Goal: Transaction & Acquisition: Download file/media

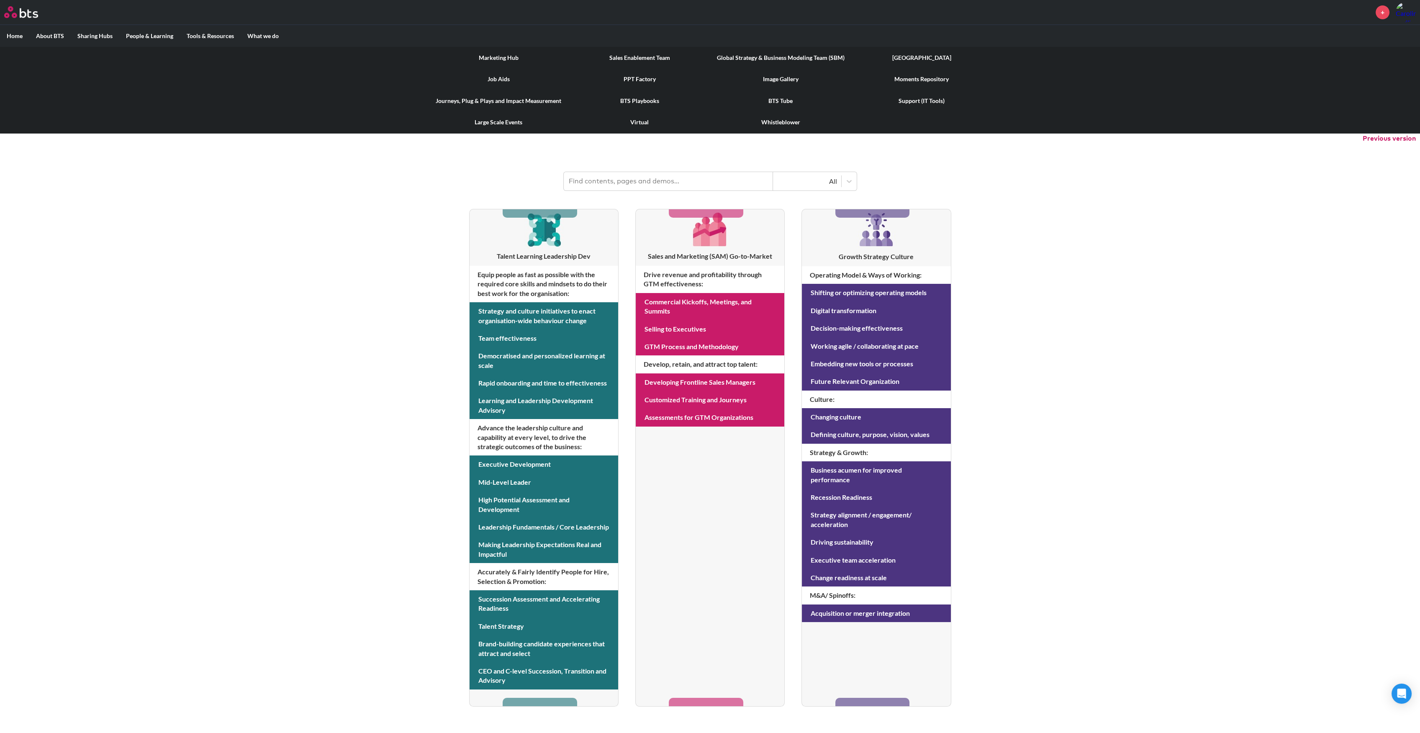
click at [775, 77] on link "Image Gallery" at bounding box center [780, 79] width 141 height 22
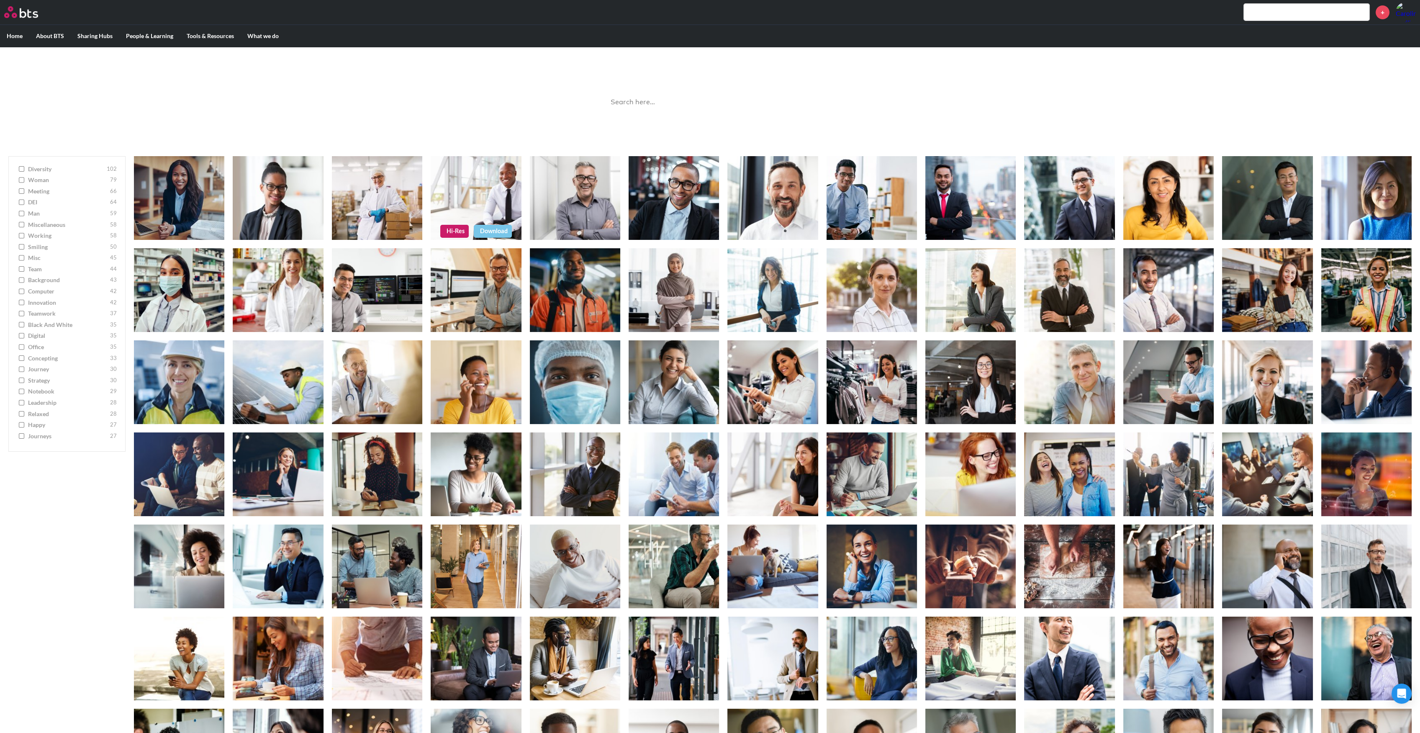
click at [459, 231] on link "Hi-Res" at bounding box center [454, 231] width 28 height 13
click at [19, 36] on label "Home" at bounding box center [14, 36] width 29 height 22
click at [0, 0] on input "Home" at bounding box center [0, 0] width 0 height 0
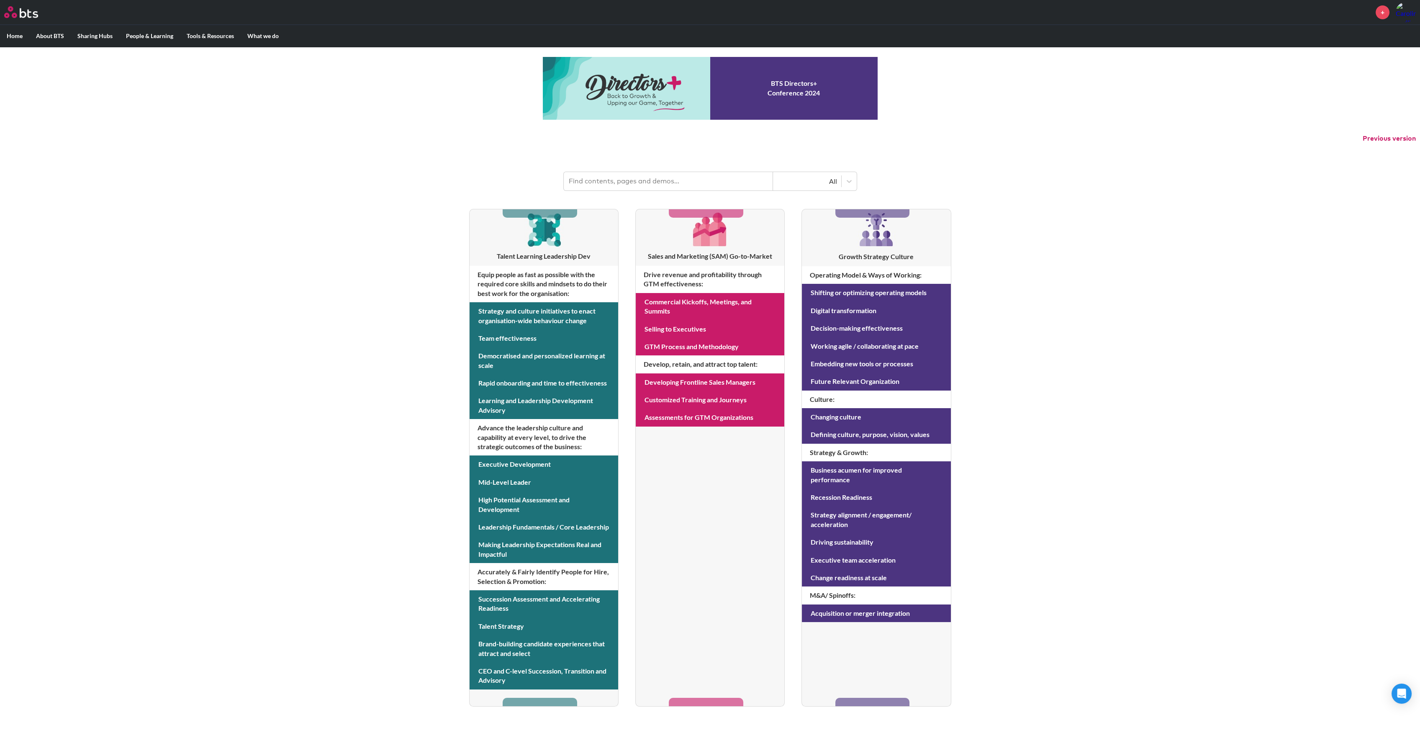
click at [1393, 134] on button "Previous version" at bounding box center [1389, 138] width 53 height 9
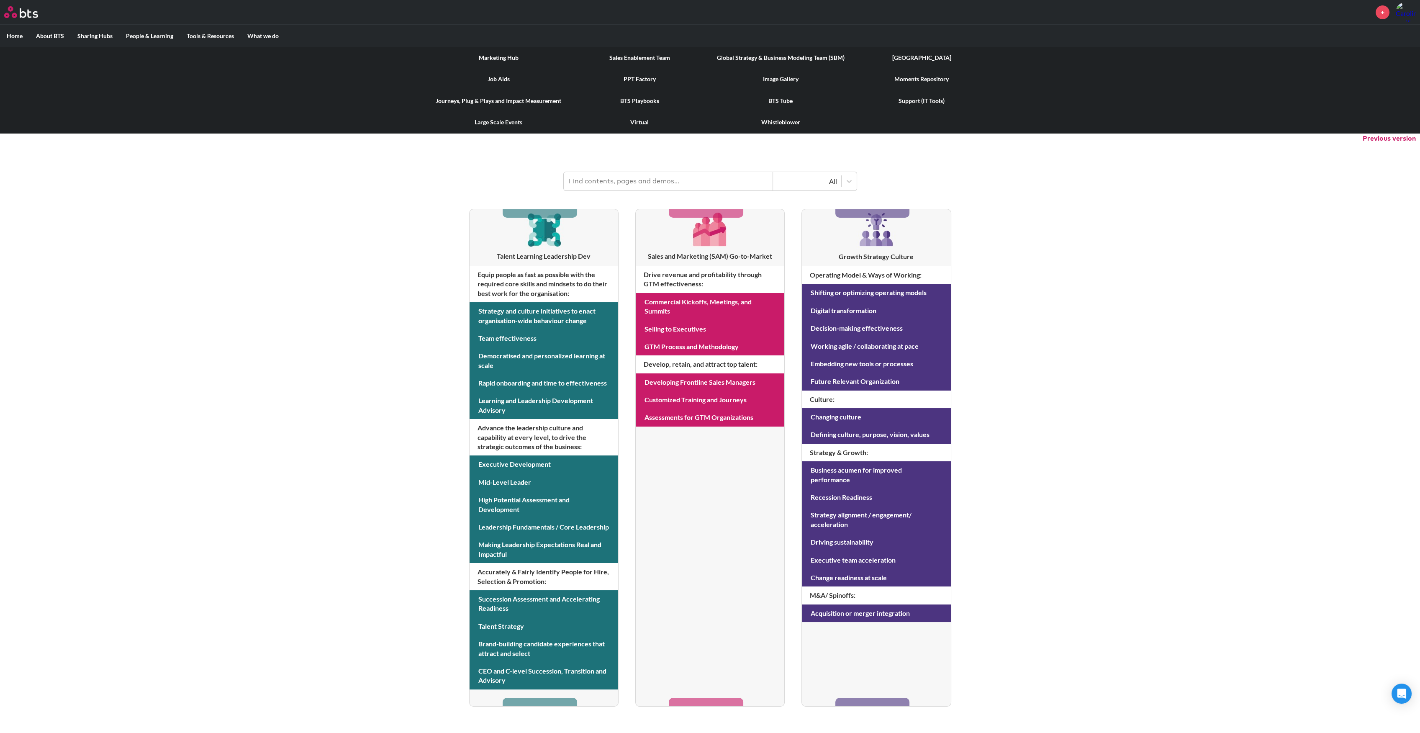
click at [770, 78] on link "Image Gallery" at bounding box center [780, 79] width 141 height 22
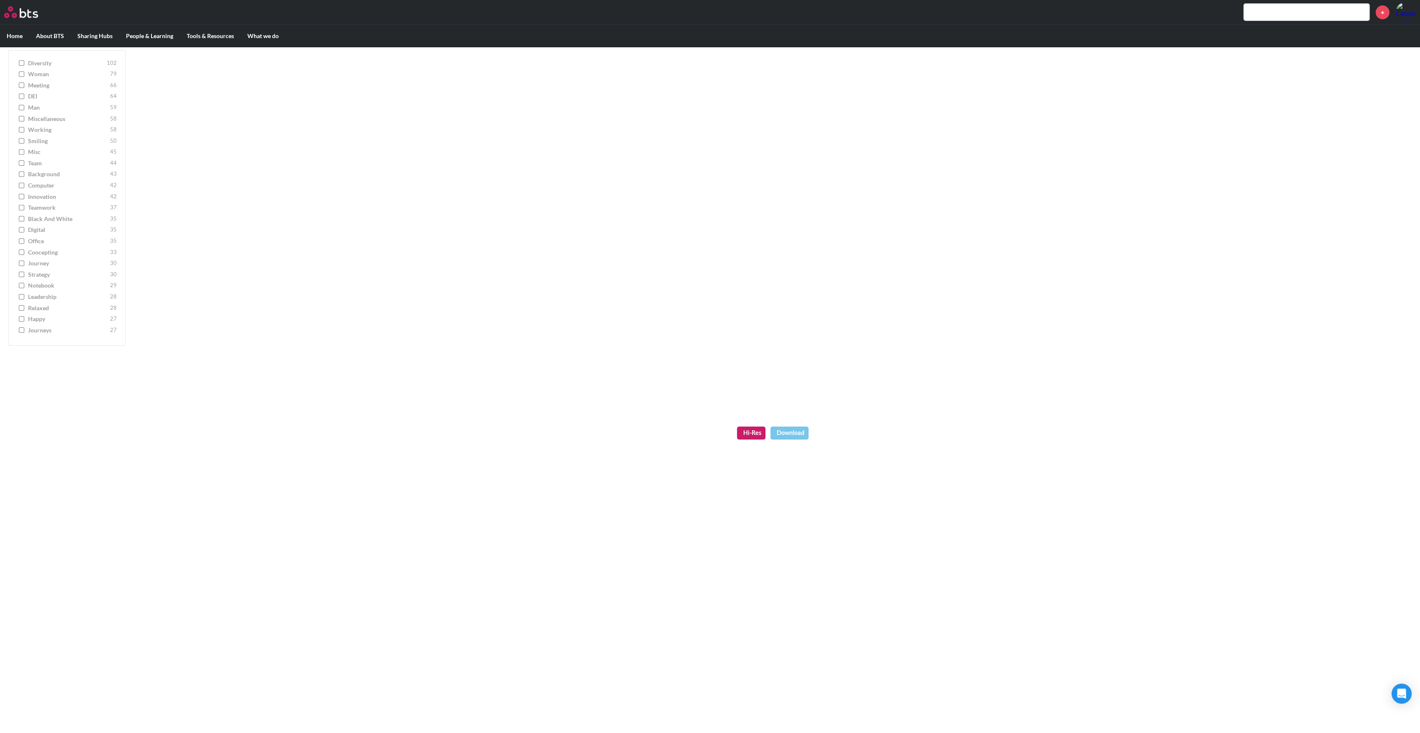
scroll to position [893, 0]
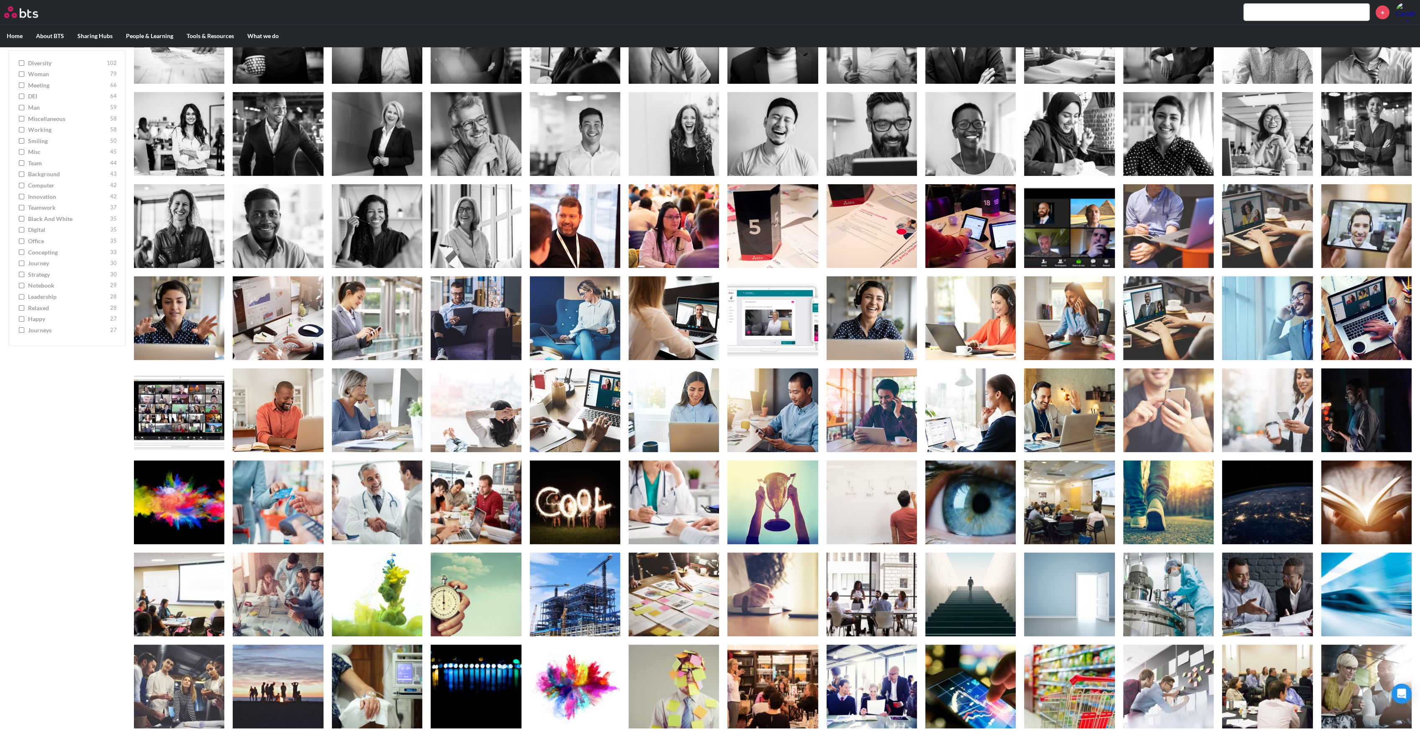
click at [20, 219] on input "Black and White 35" at bounding box center [21, 219] width 5 height 6
checkbox input "true"
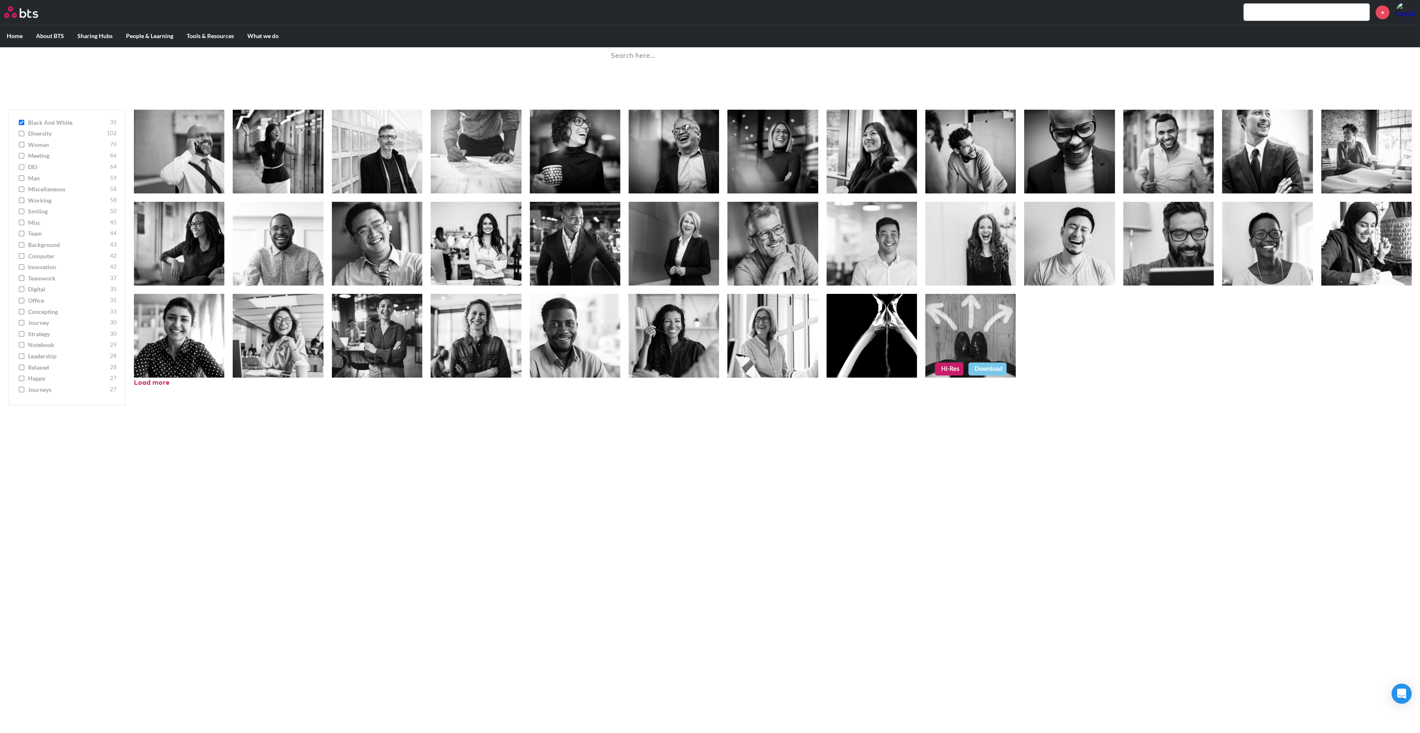
click at [990, 364] on link "Download" at bounding box center [988, 369] width 38 height 13
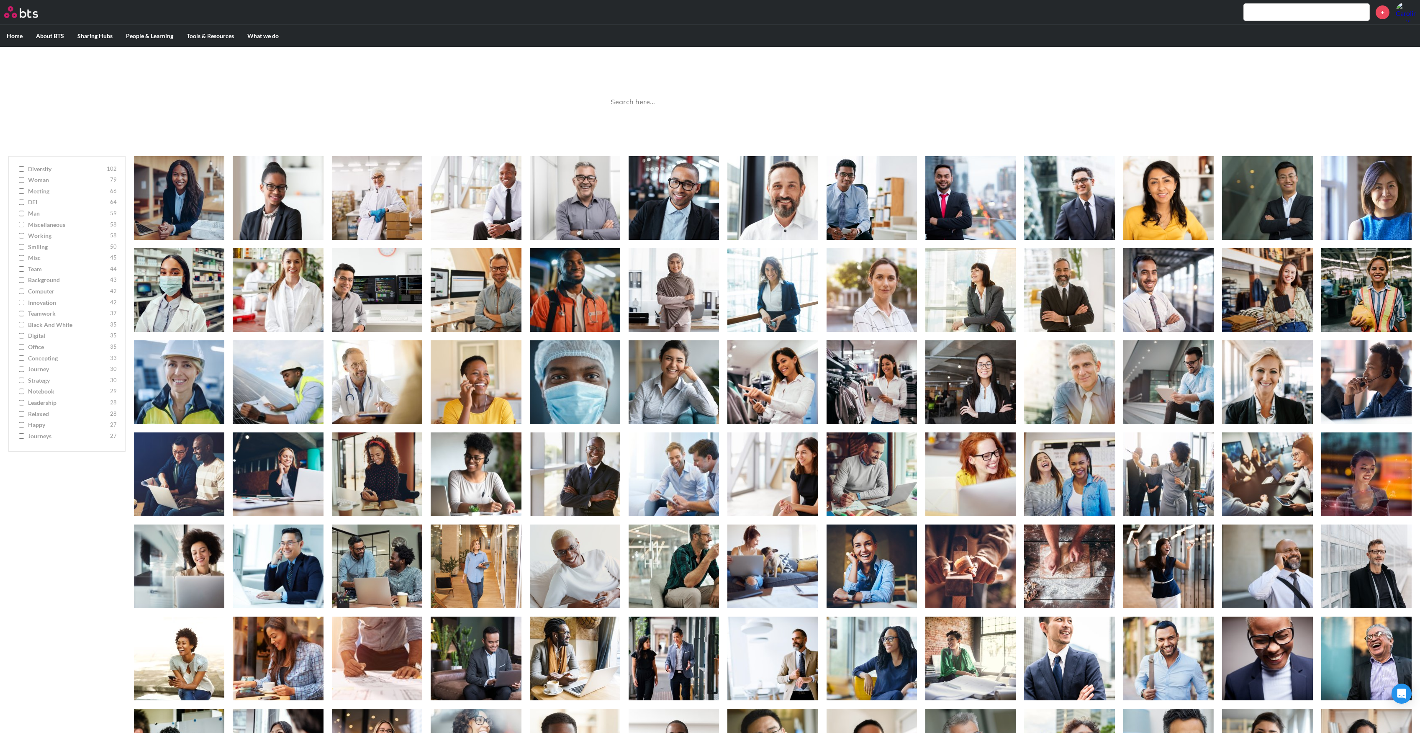
scroll to position [46, 0]
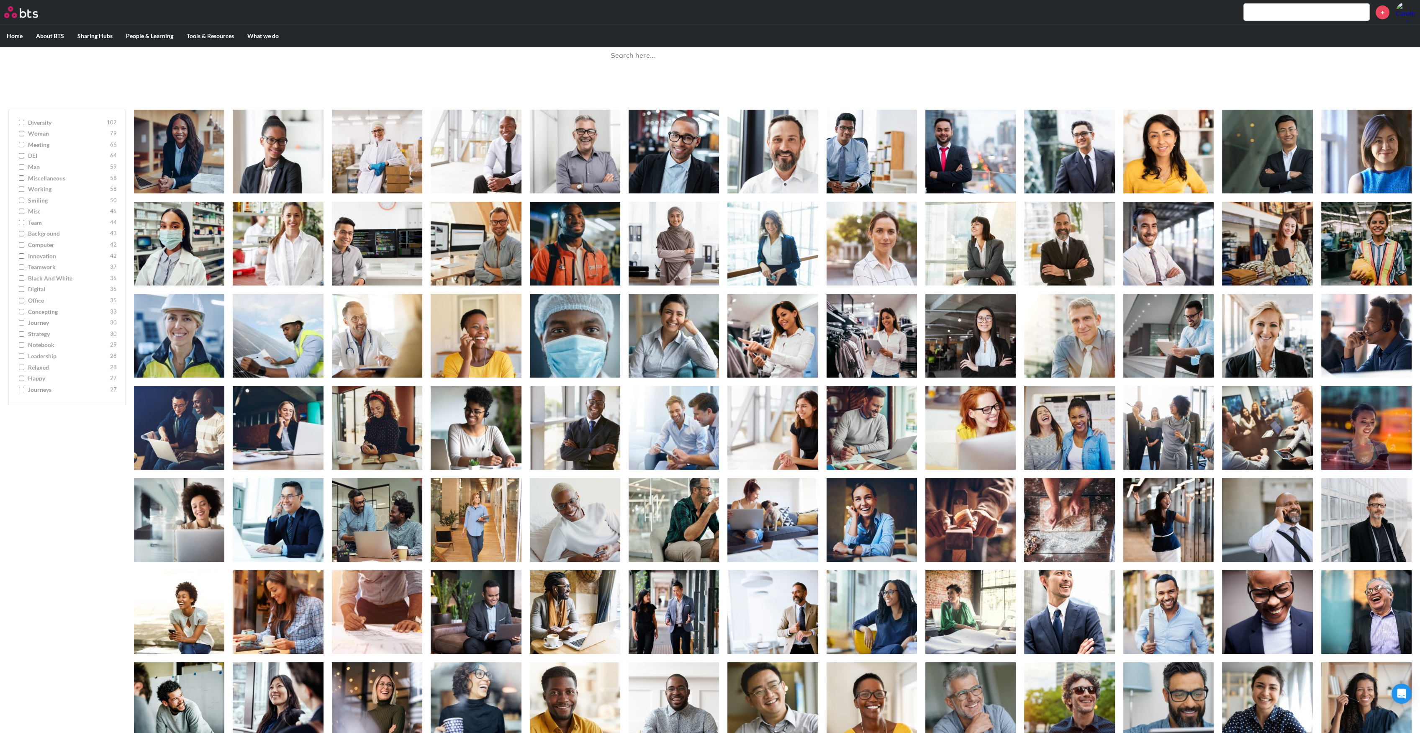
click at [23, 277] on input "Black and White 35" at bounding box center [21, 278] width 5 height 6
checkbox input "true"
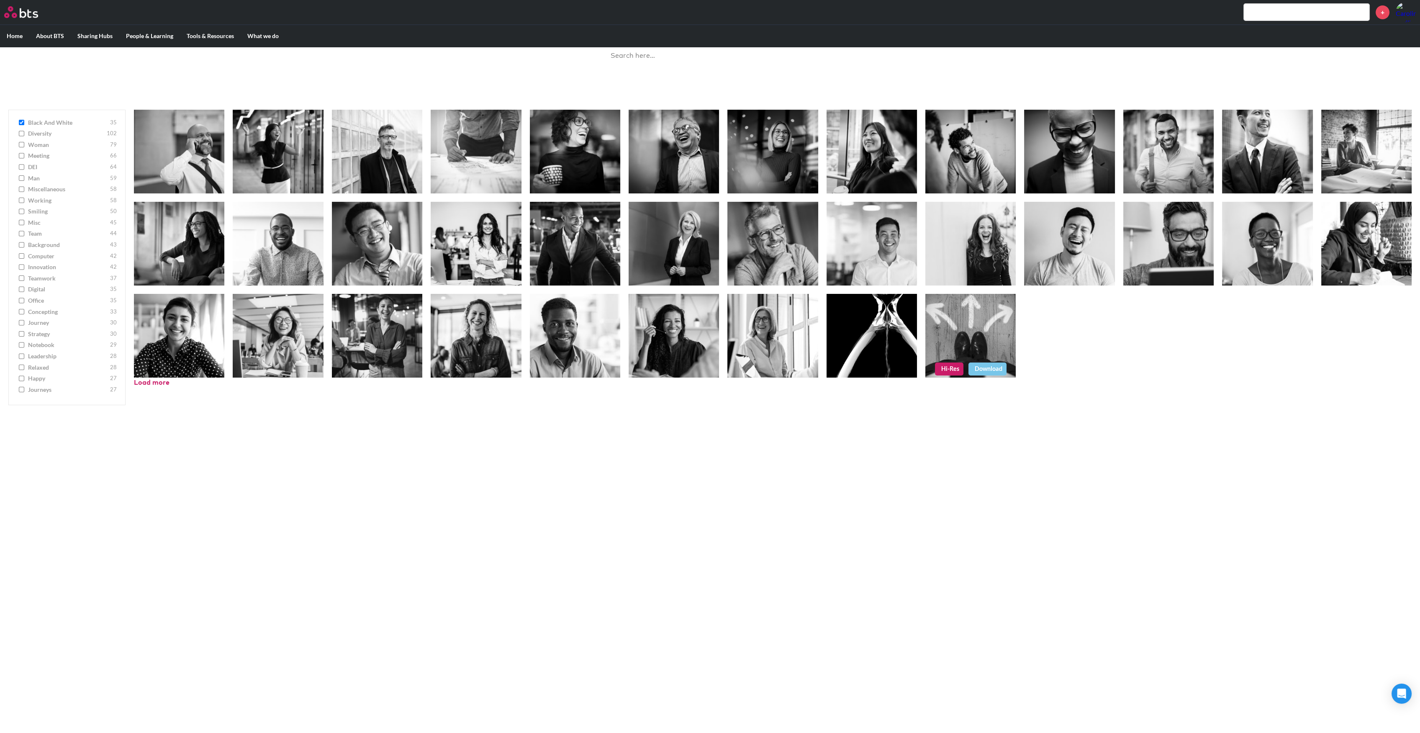
click at [944, 369] on link "Hi-Res" at bounding box center [949, 369] width 28 height 13
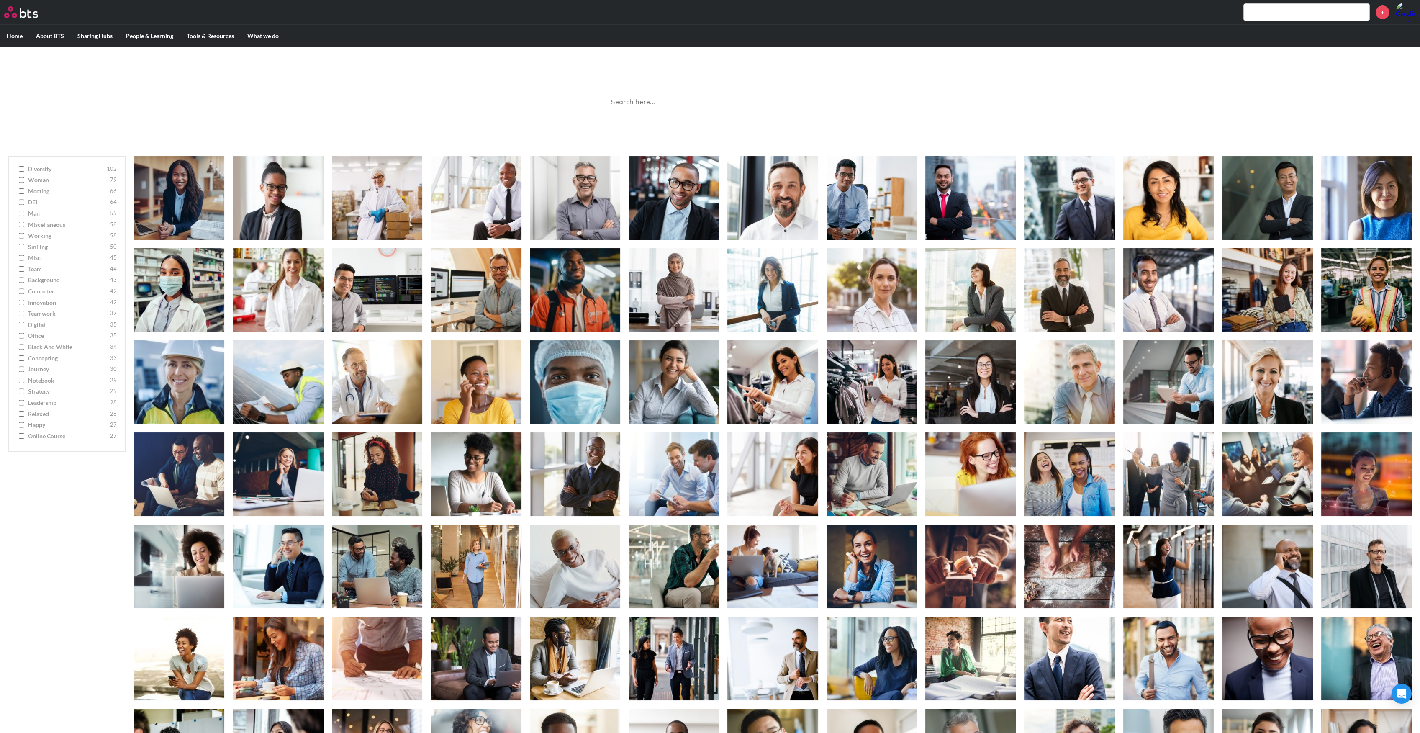
click at [21, 346] on input "Black and White 34" at bounding box center [21, 347] width 5 height 6
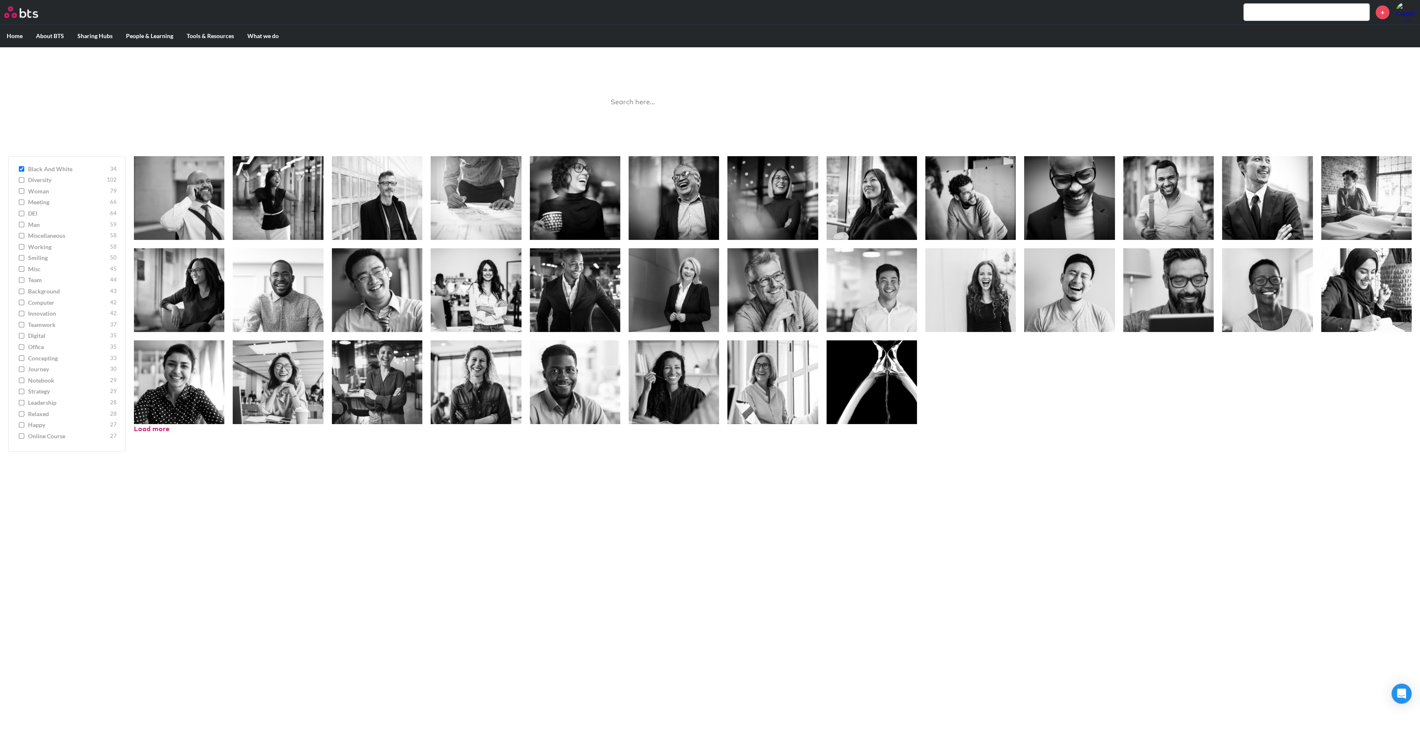
click at [19, 167] on input "Black and White 34" at bounding box center [21, 169] width 5 height 6
checkbox input "false"
